Goal: Information Seeking & Learning: Understand process/instructions

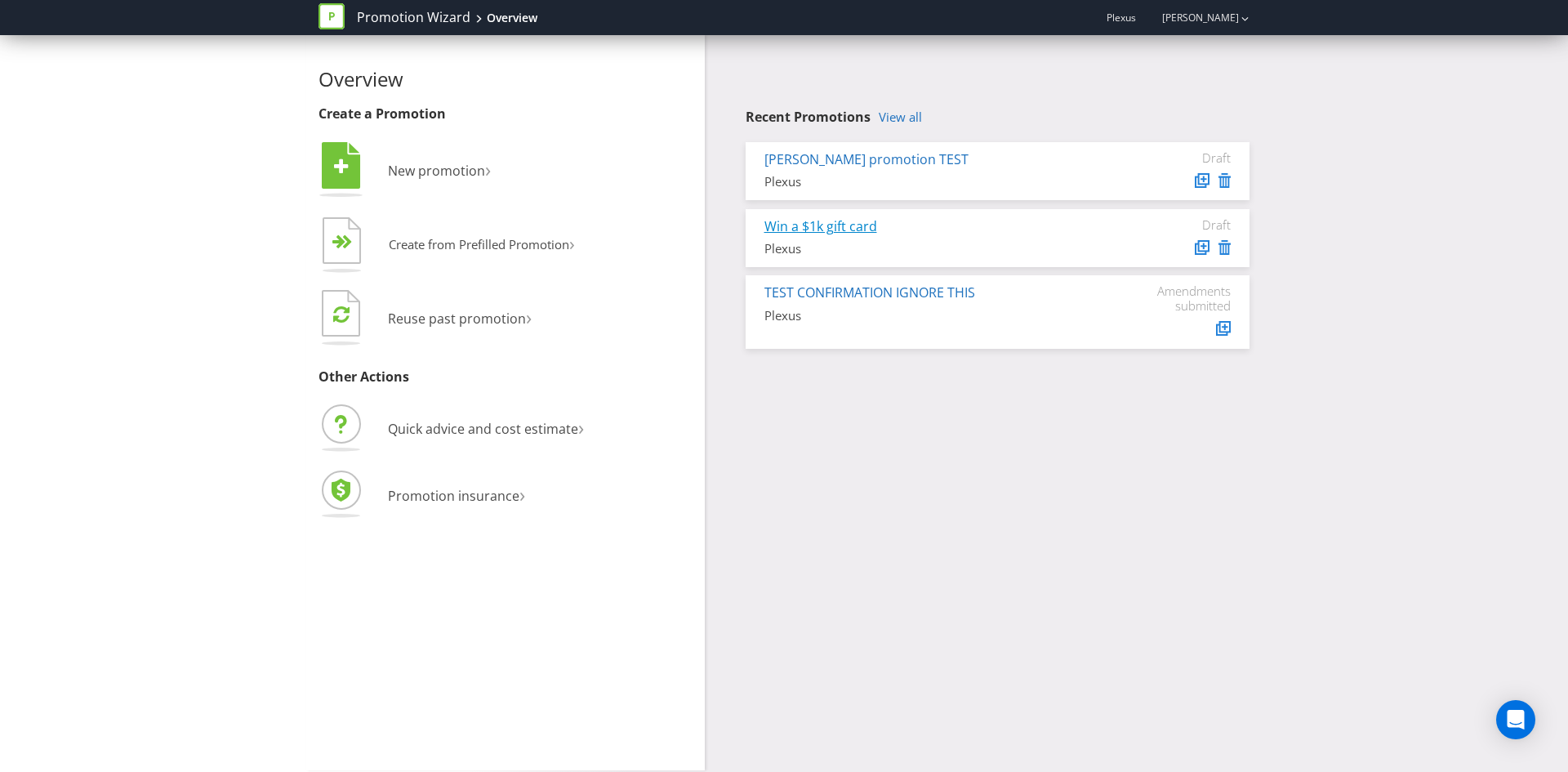
click at [820, 228] on link "Win a $1k gift card" at bounding box center [820, 226] width 113 height 18
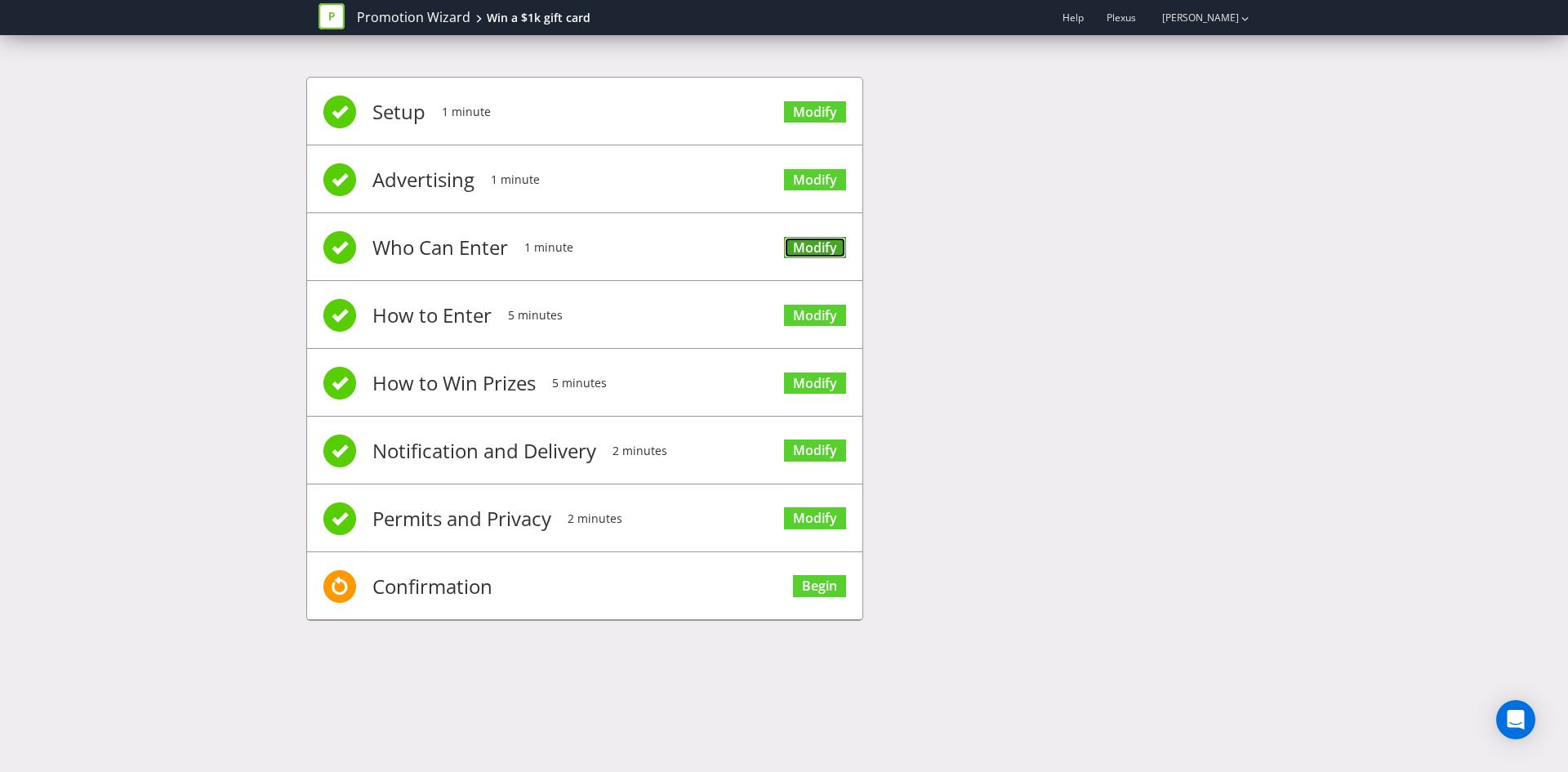
click at [807, 248] on link "Modify" at bounding box center [815, 247] width 62 height 22
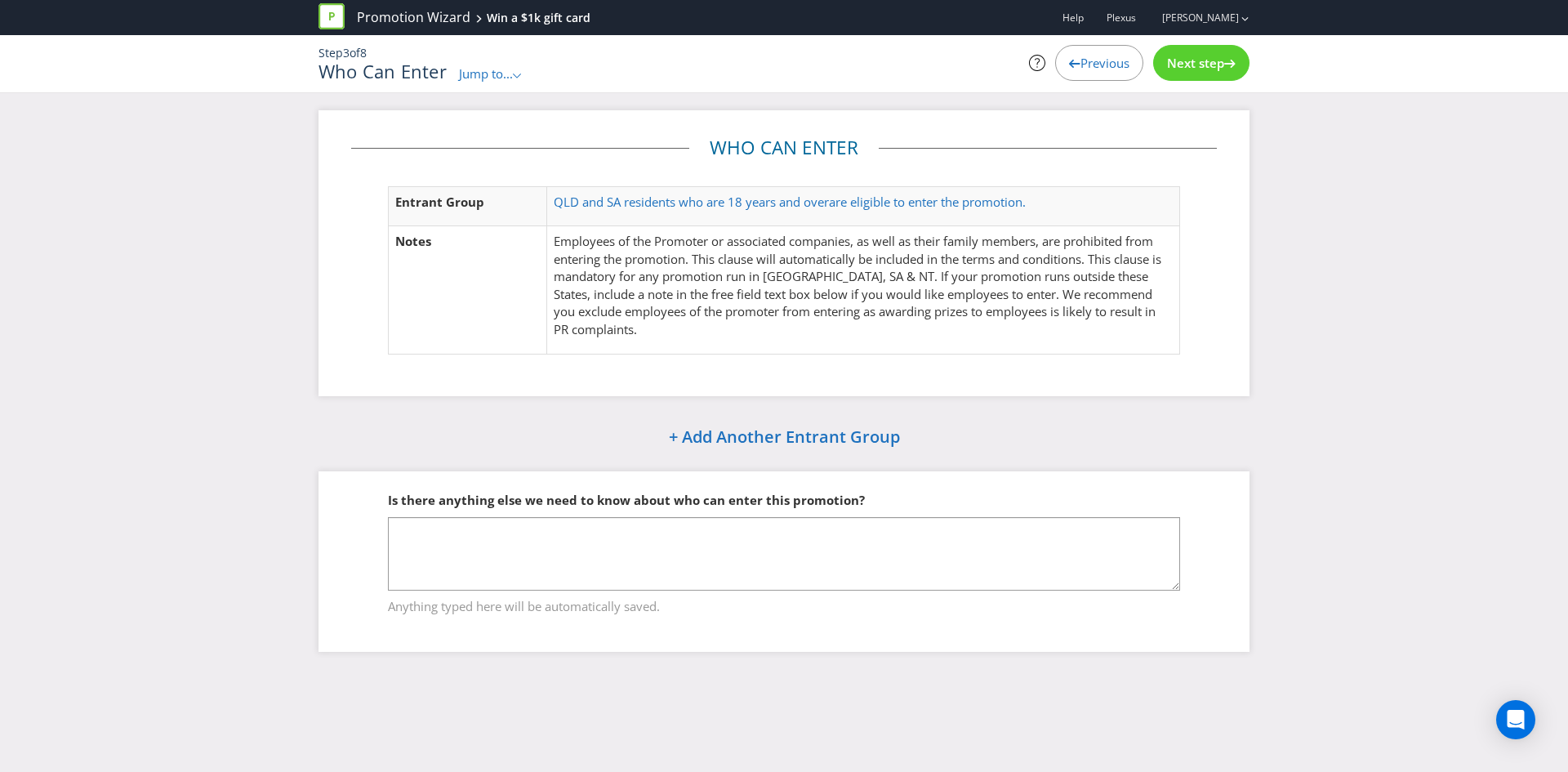
click at [477, 74] on span "Jump to..." at bounding box center [485, 74] width 54 height 16
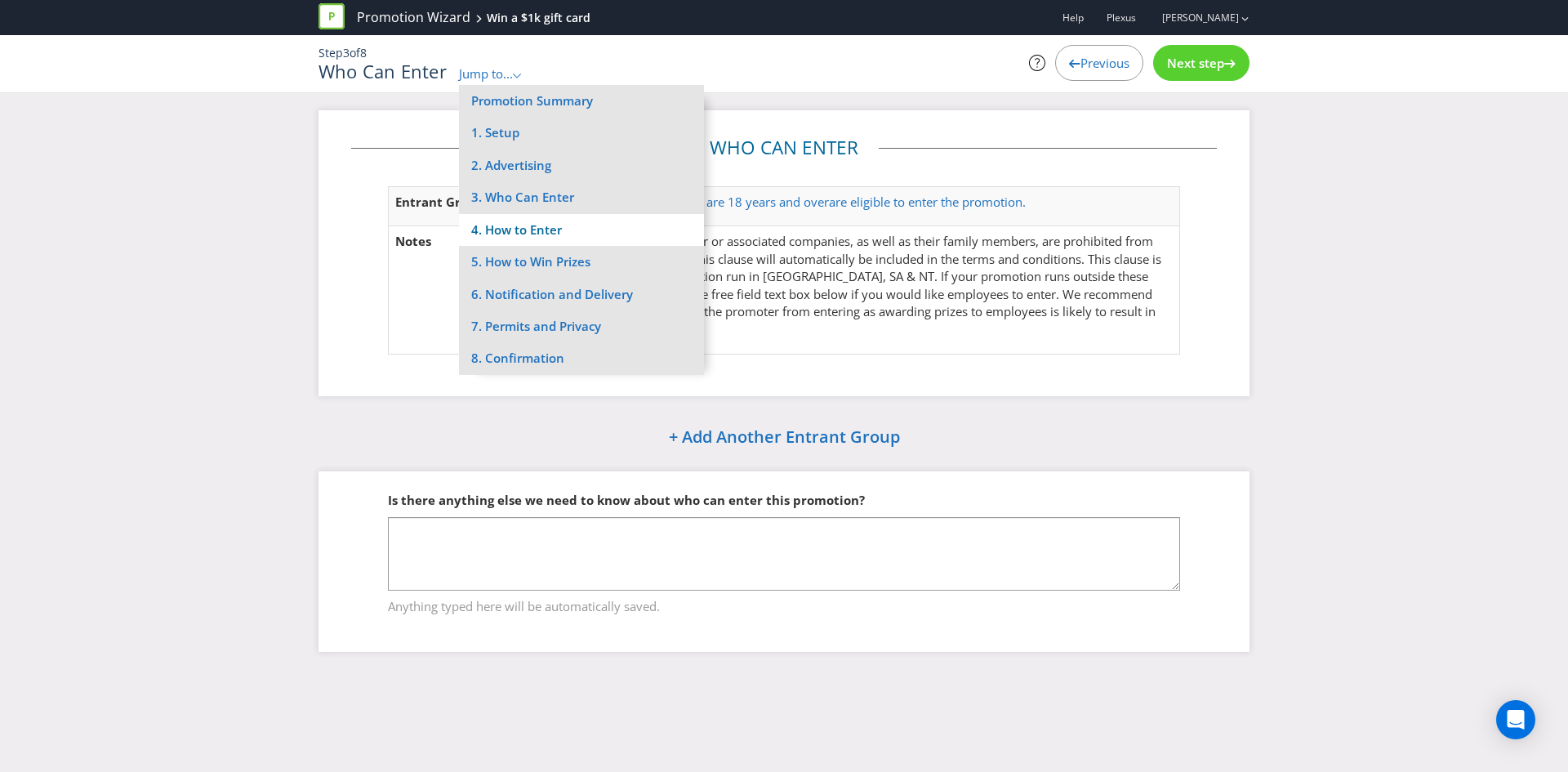
click at [529, 227] on li "4. How to Enter" at bounding box center [581, 230] width 245 height 32
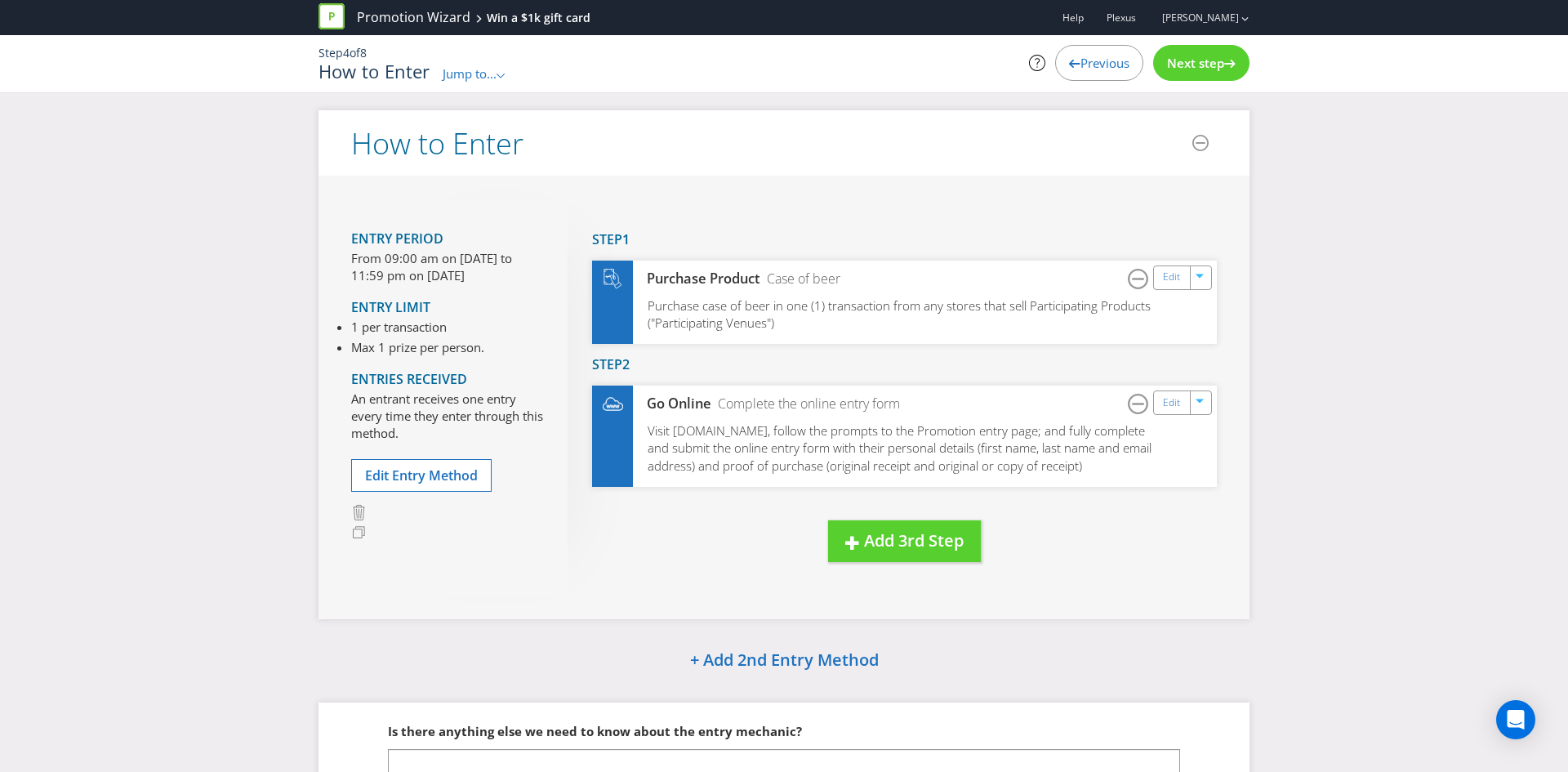
drag, startPoint x: 503, startPoint y: 76, endPoint x: 498, endPoint y: 123, distance: 47.3
click at [503, 79] on div ".st0{fill-rule:evenodd;clip-rule:evenodd;}" at bounding box center [501, 74] width 10 height 17
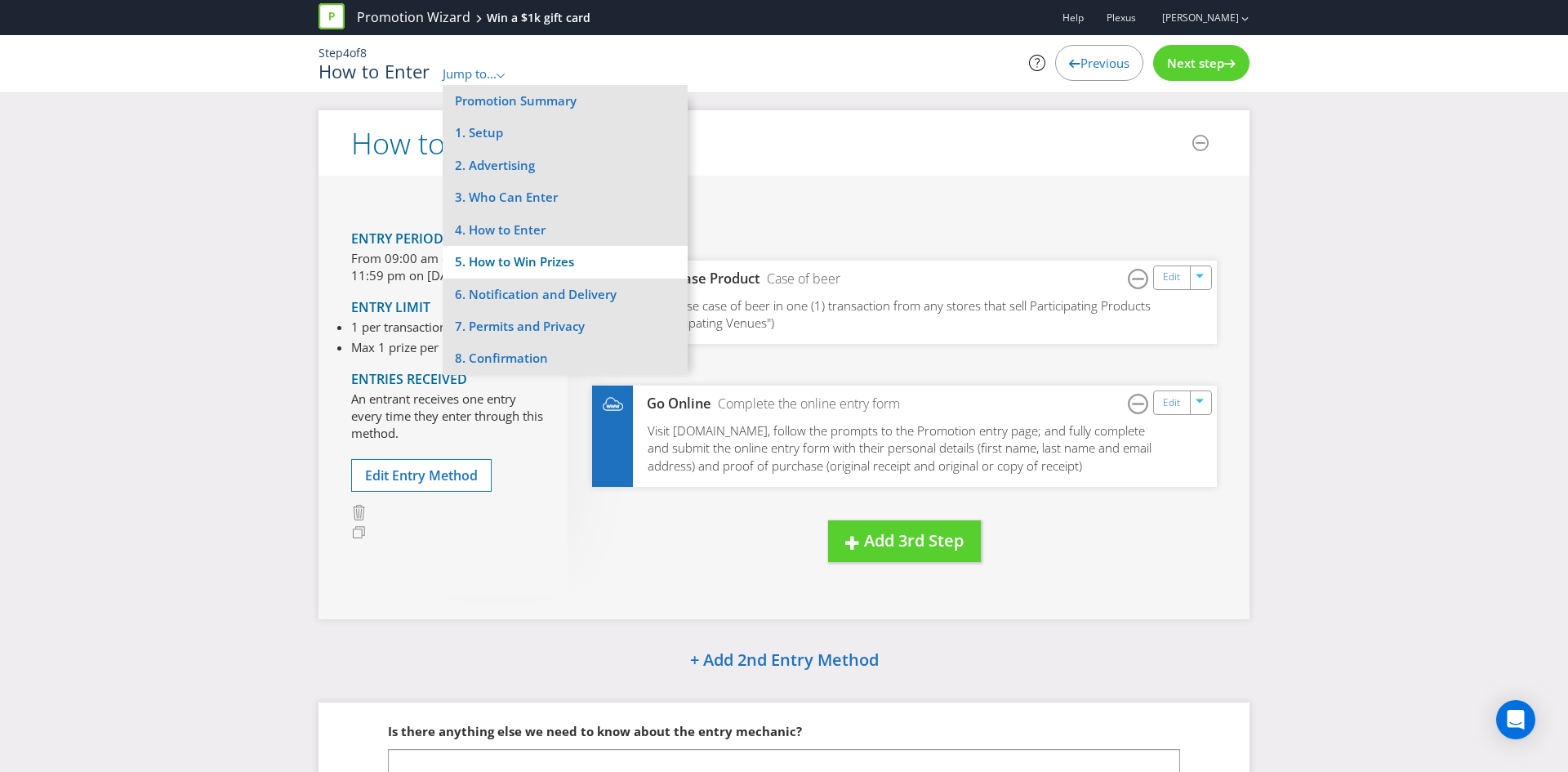
click at [501, 267] on li "5. How to Win Prizes" at bounding box center [565, 262] width 245 height 32
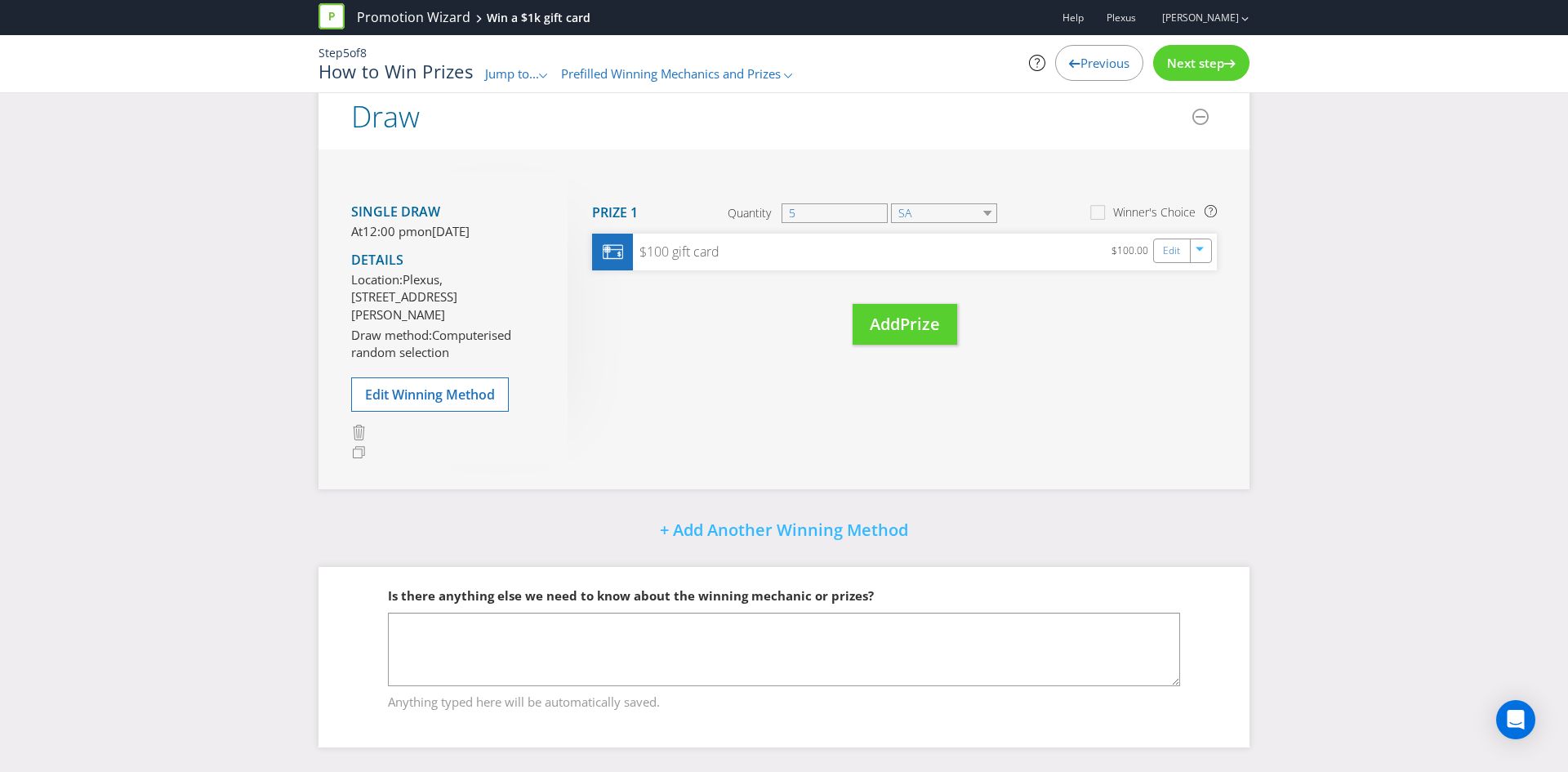
scroll to position [166, 0]
